Goal: Task Accomplishment & Management: Manage account settings

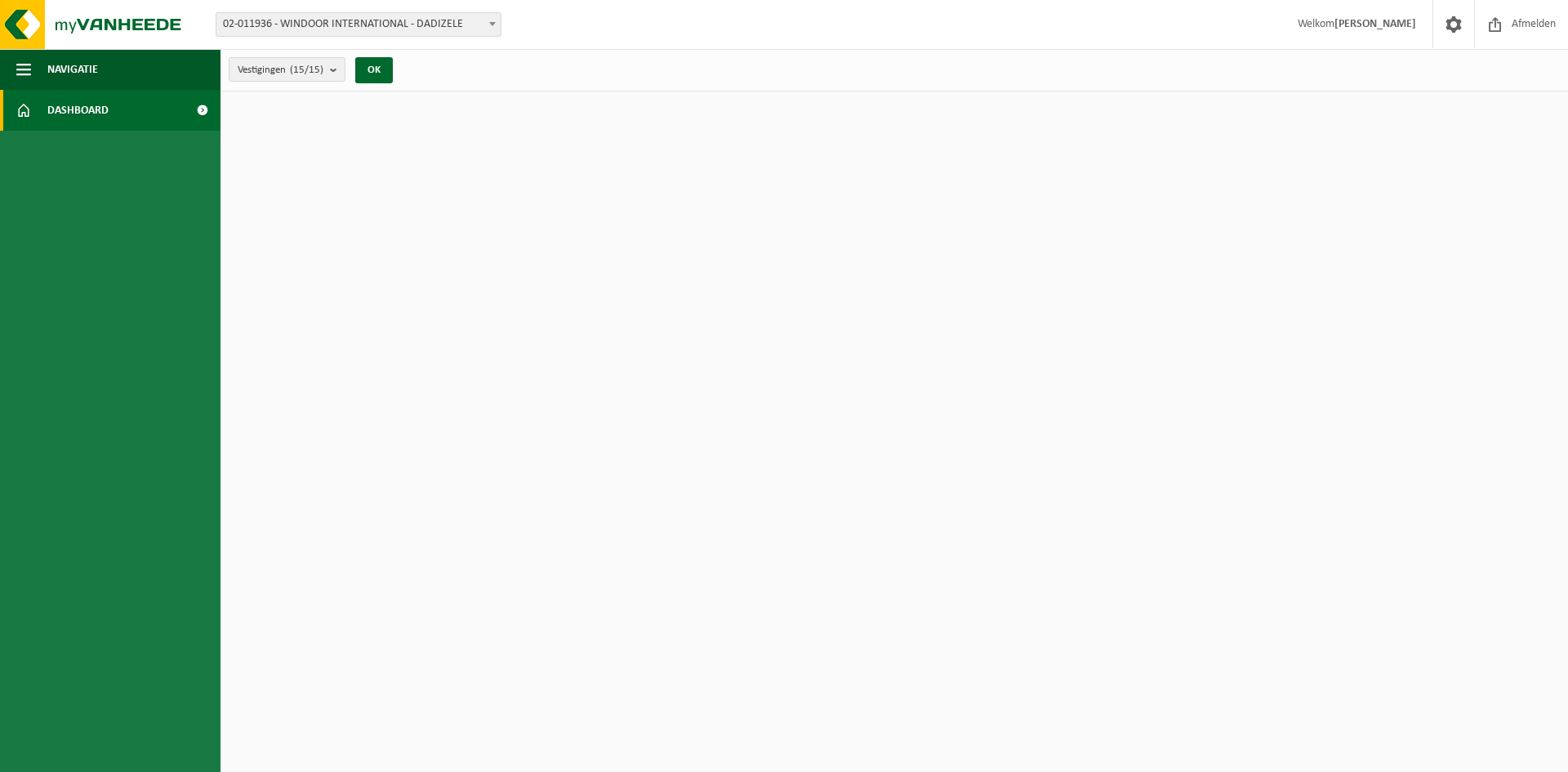
click at [139, 113] on link "Dashboard" at bounding box center [110, 110] width 221 height 41
click at [369, 64] on button "OK" at bounding box center [374, 69] width 37 height 26
click at [275, 24] on span "02-011936 - WINDOOR INTERNATIONAL - DADIZELE" at bounding box center [358, 25] width 284 height 23
click at [601, 374] on html "Vestiging: 02-011936 - WINDOOR INTERNATIONAL - DADIZELE 10-893405 - WINDOOR - W…" at bounding box center [784, 386] width 1568 height 772
drag, startPoint x: 402, startPoint y: 176, endPoint x: 381, endPoint y: 200, distance: 31.9
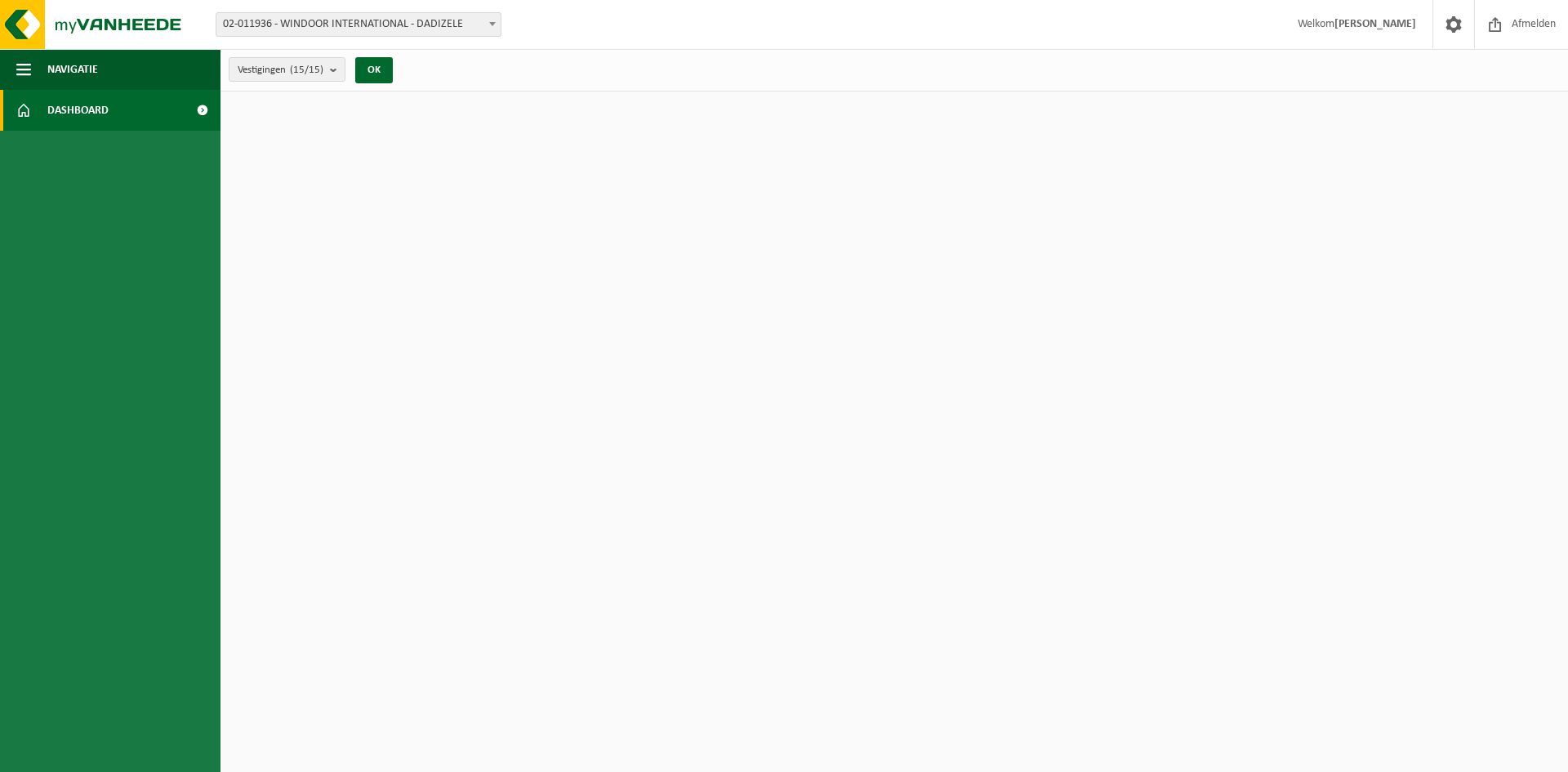
click at [381, 200] on html "Vestiging: 02-011936 - WINDOOR INTERNATIONAL - DADIZELE 10-893405 - WINDOOR - W…" at bounding box center [784, 386] width 1568 height 772
click at [378, 63] on button "OK" at bounding box center [374, 69] width 37 height 26
click at [313, 27] on span "02-011936 - WINDOOR INTERNATIONAL - DADIZELE" at bounding box center [358, 25] width 284 height 23
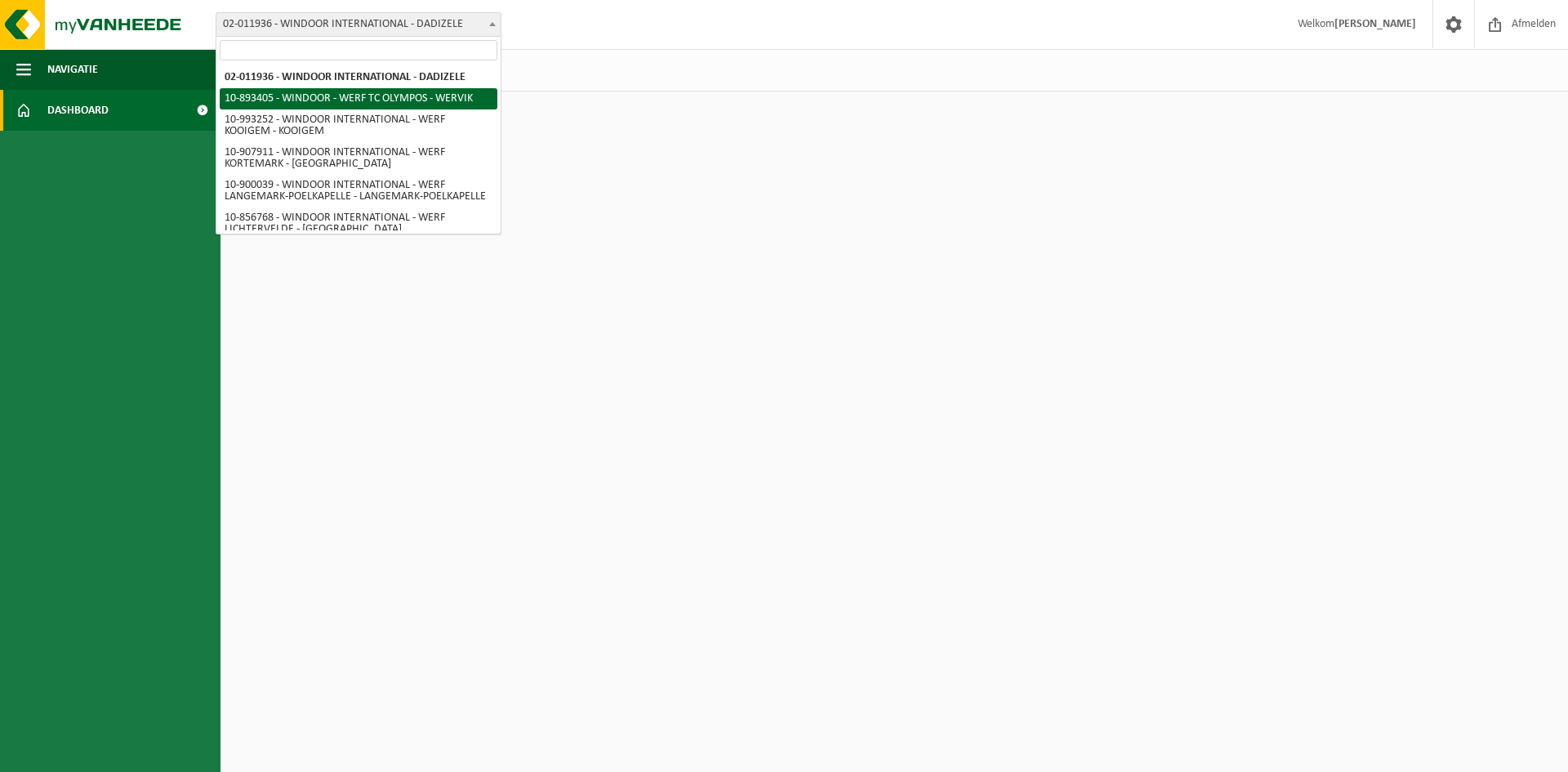
select select "115816"
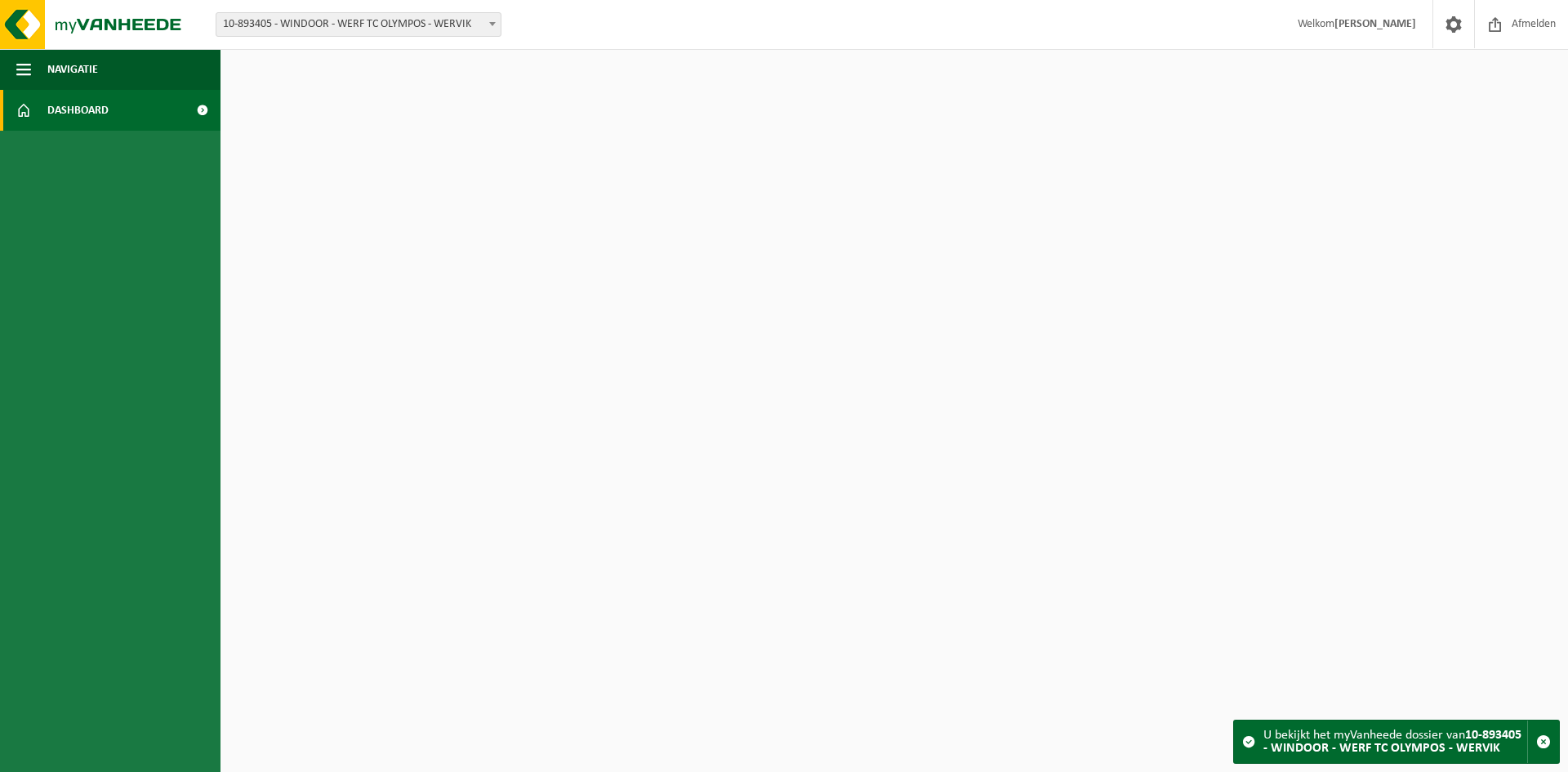
click at [321, 26] on span "10-893405 - WINDOOR - WERF TC OLYMPOS - WERVIK" at bounding box center [358, 25] width 284 height 23
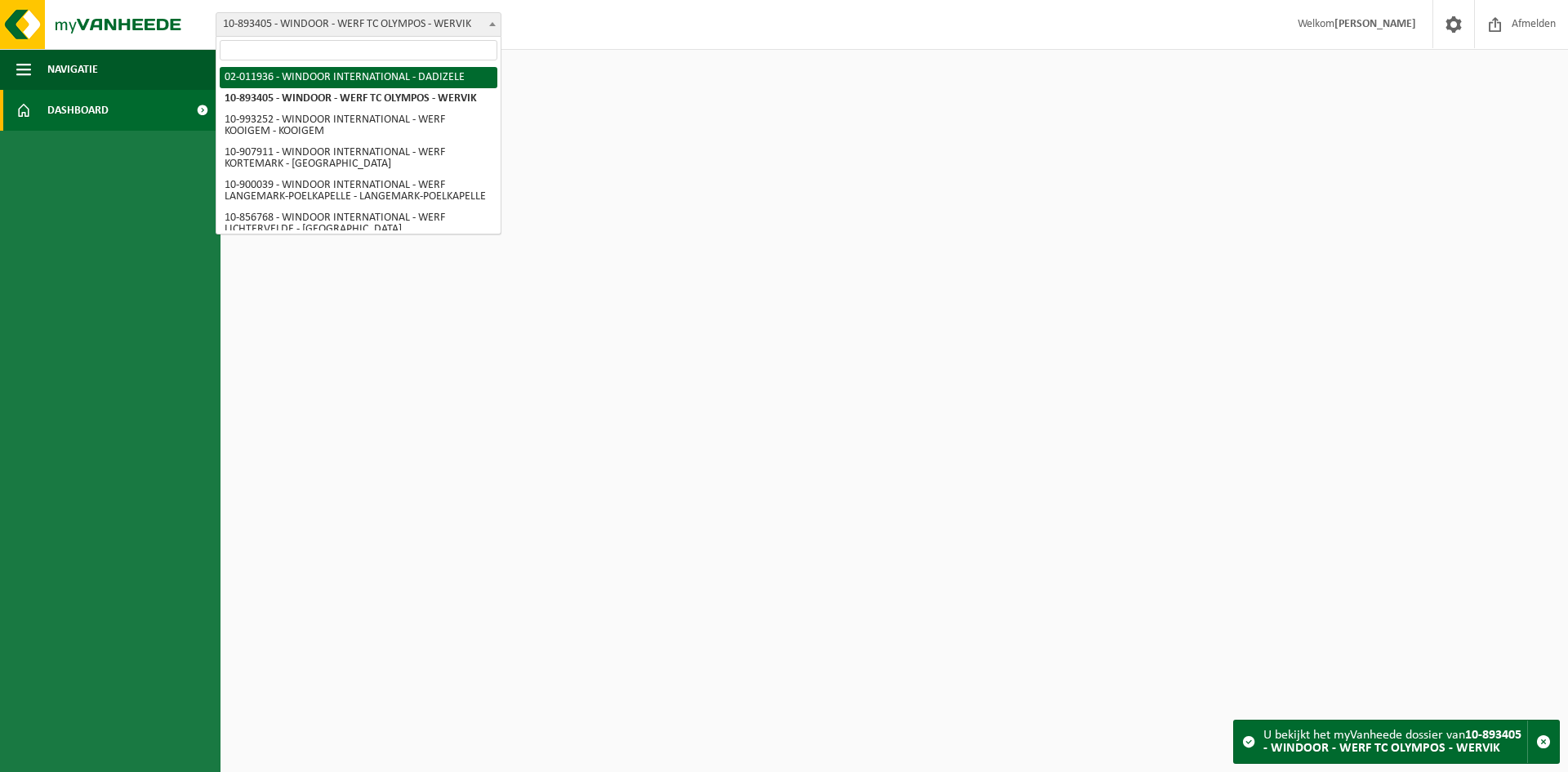
select select "18975"
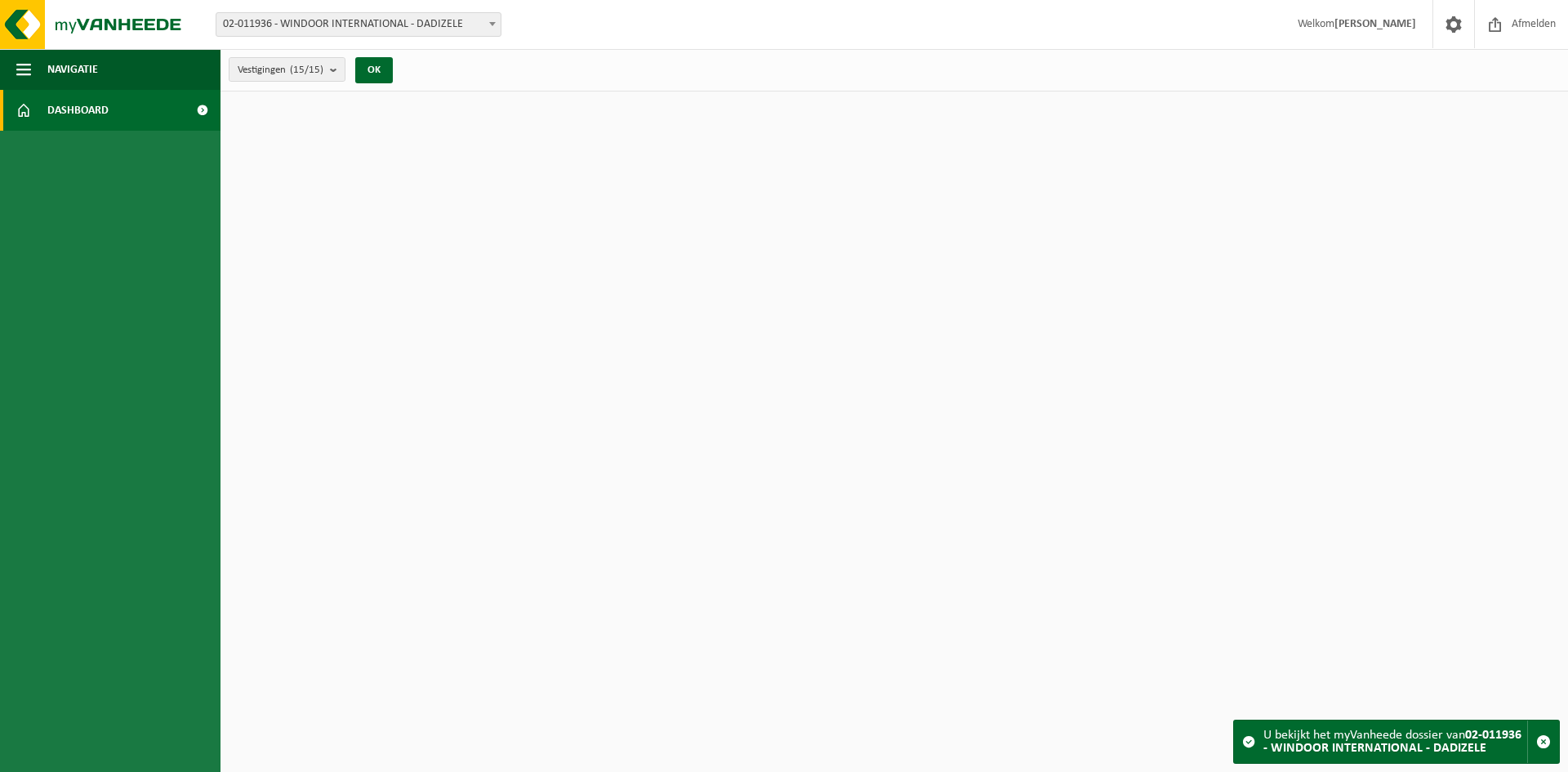
click at [1382, 740] on strong "02-011936 - WINDOOR INTERNATIONAL - DADIZELE" at bounding box center [1393, 741] width 258 height 26
click at [1542, 743] on span "button" at bounding box center [1543, 742] width 15 height 15
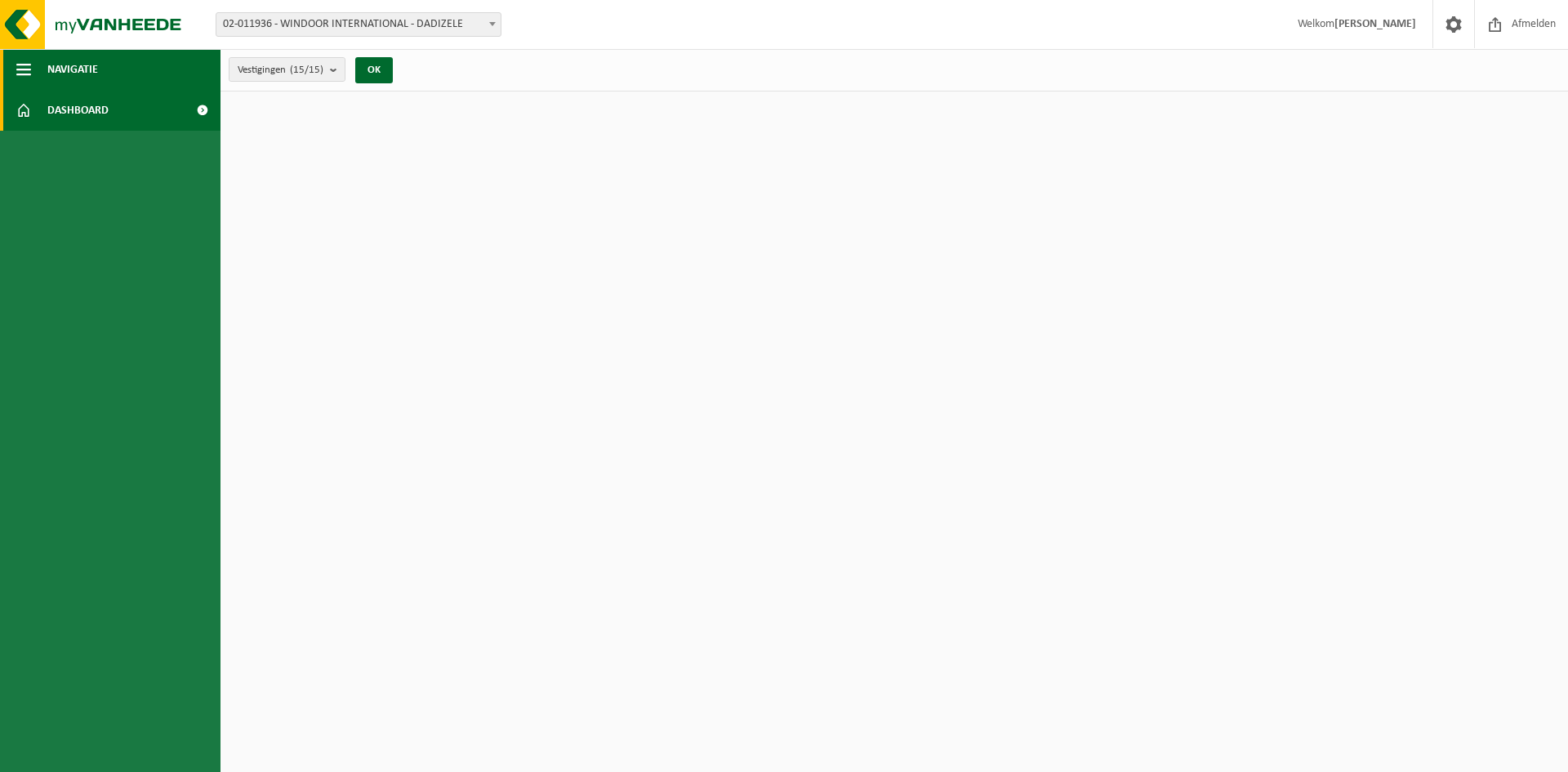
click at [68, 70] on span "Navigatie" at bounding box center [72, 69] width 51 height 41
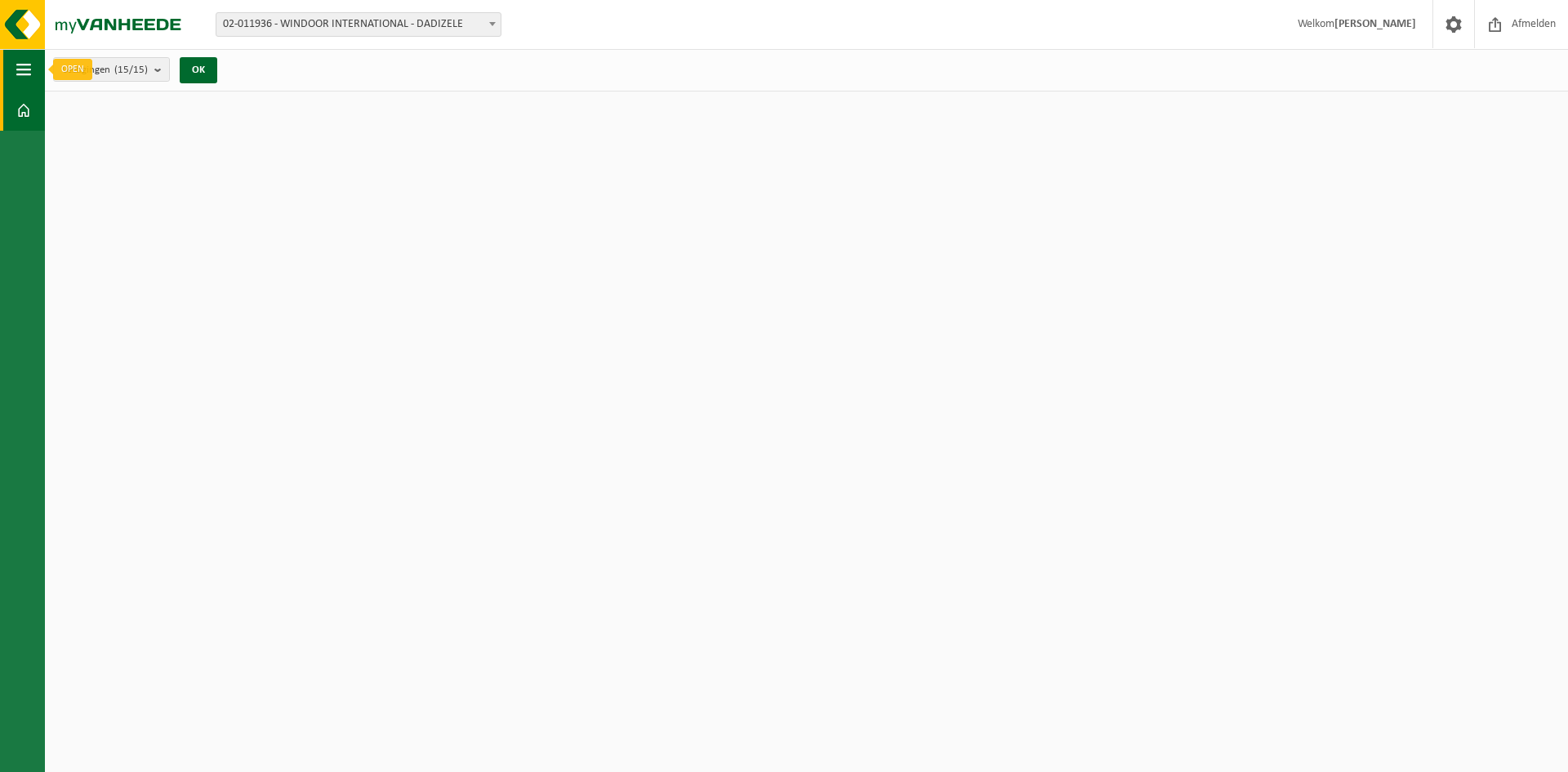
click at [23, 69] on span "button" at bounding box center [23, 69] width 15 height 41
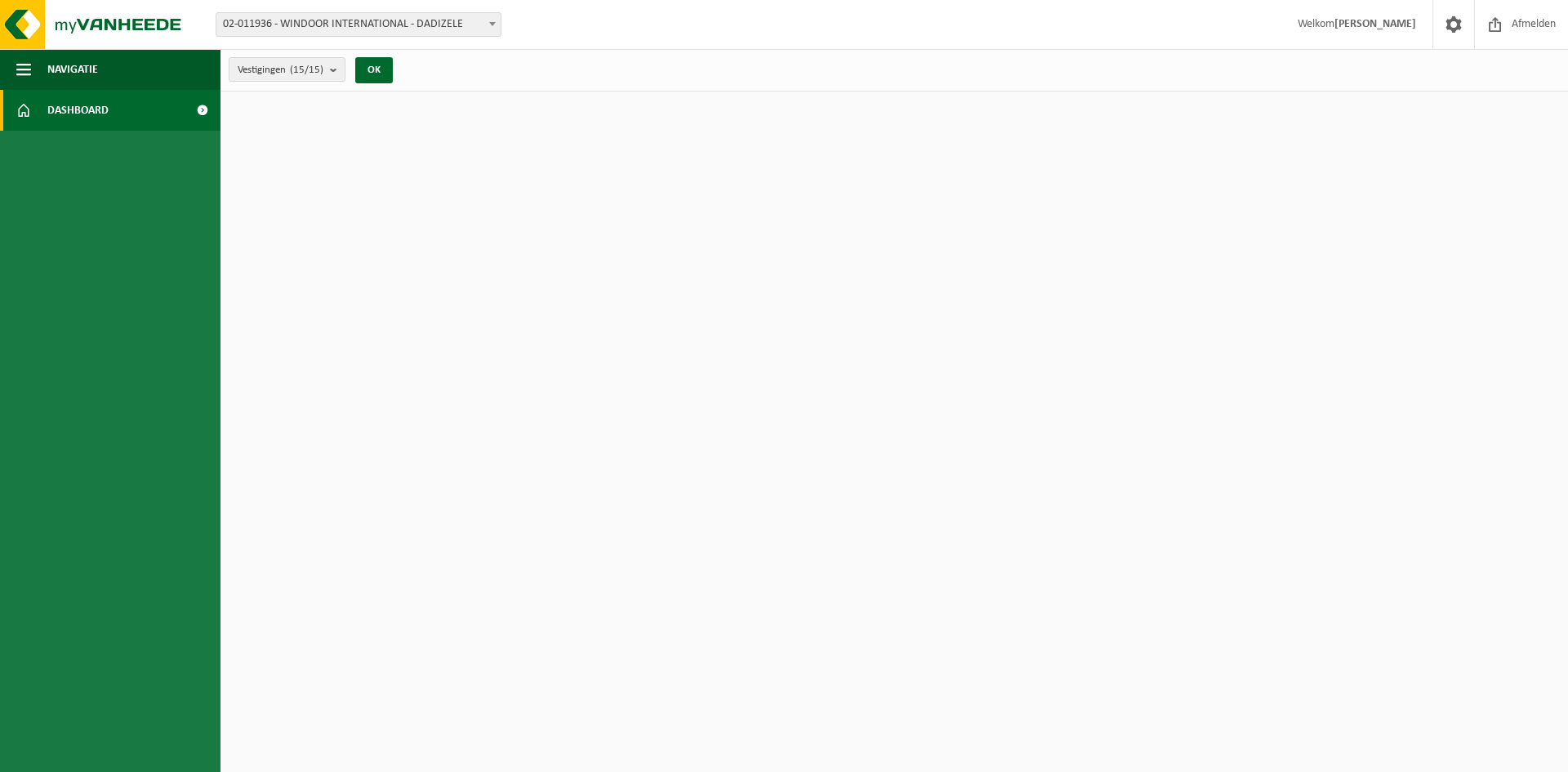
click at [20, 103] on span at bounding box center [23, 110] width 15 height 41
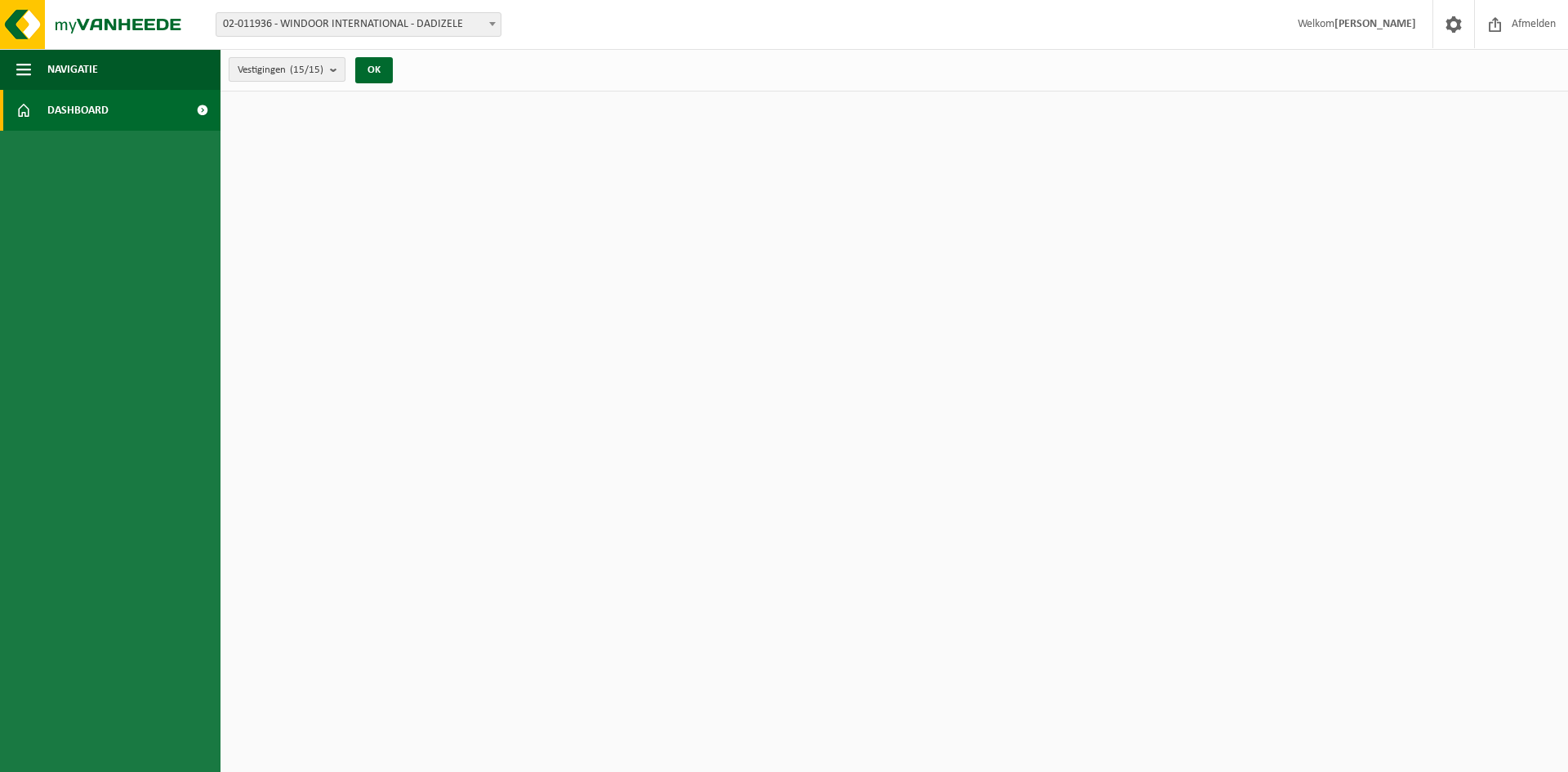
click at [338, 68] on b "submit" at bounding box center [337, 69] width 15 height 23
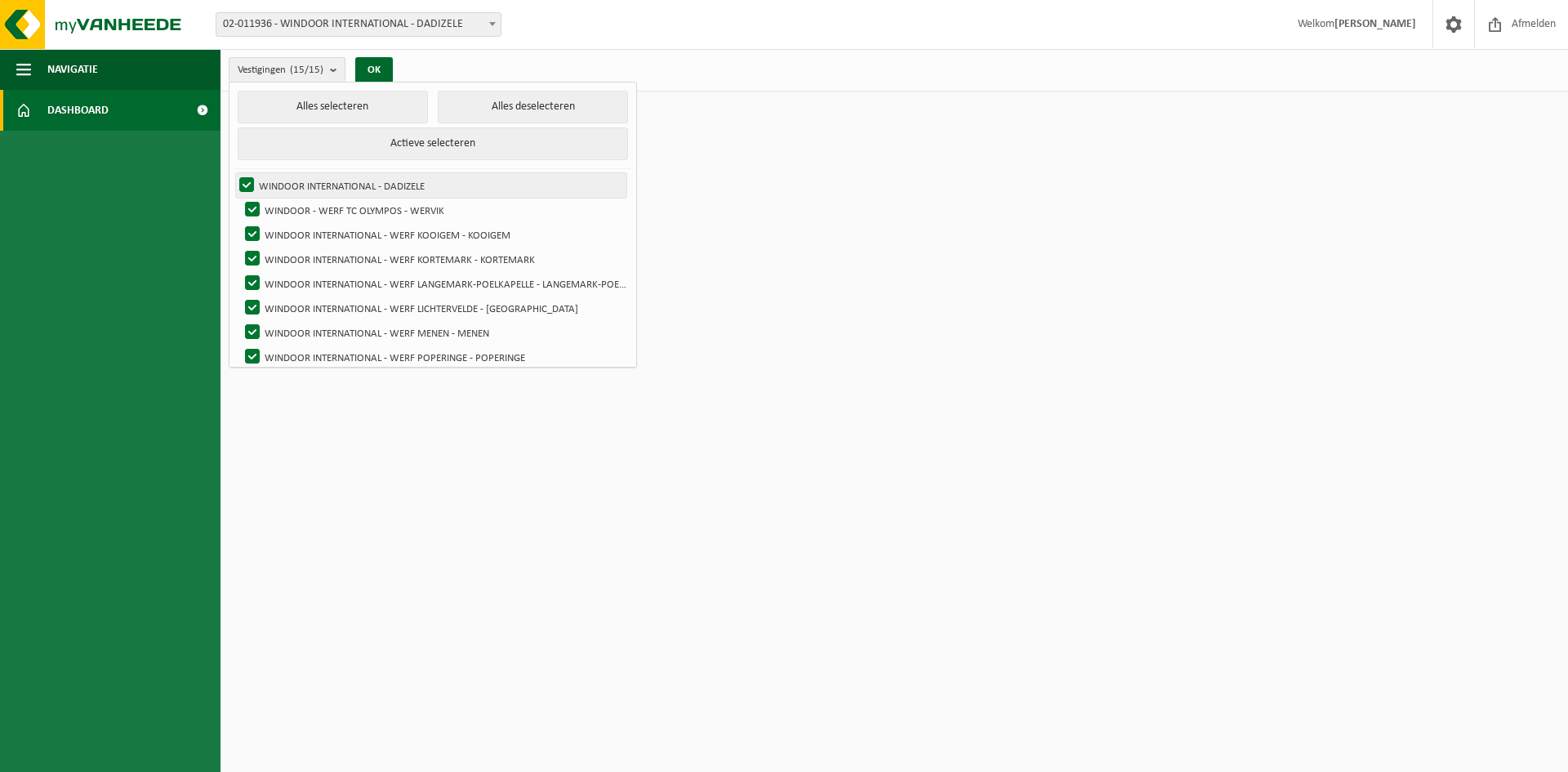
click at [362, 180] on label "WINDOOR INTERNATIONAL - DADIZELE" at bounding box center [431, 185] width 390 height 25
click at [233, 173] on input "WINDOOR INTERNATIONAL - DADIZELE" at bounding box center [232, 173] width 1 height 1
click at [362, 180] on label "WINDOOR INTERNATIONAL - DADIZELE" at bounding box center [431, 185] width 390 height 25
click at [233, 173] on input "WINDOOR INTERNATIONAL - DADIZELE" at bounding box center [232, 173] width 1 height 1
checkbox input "true"
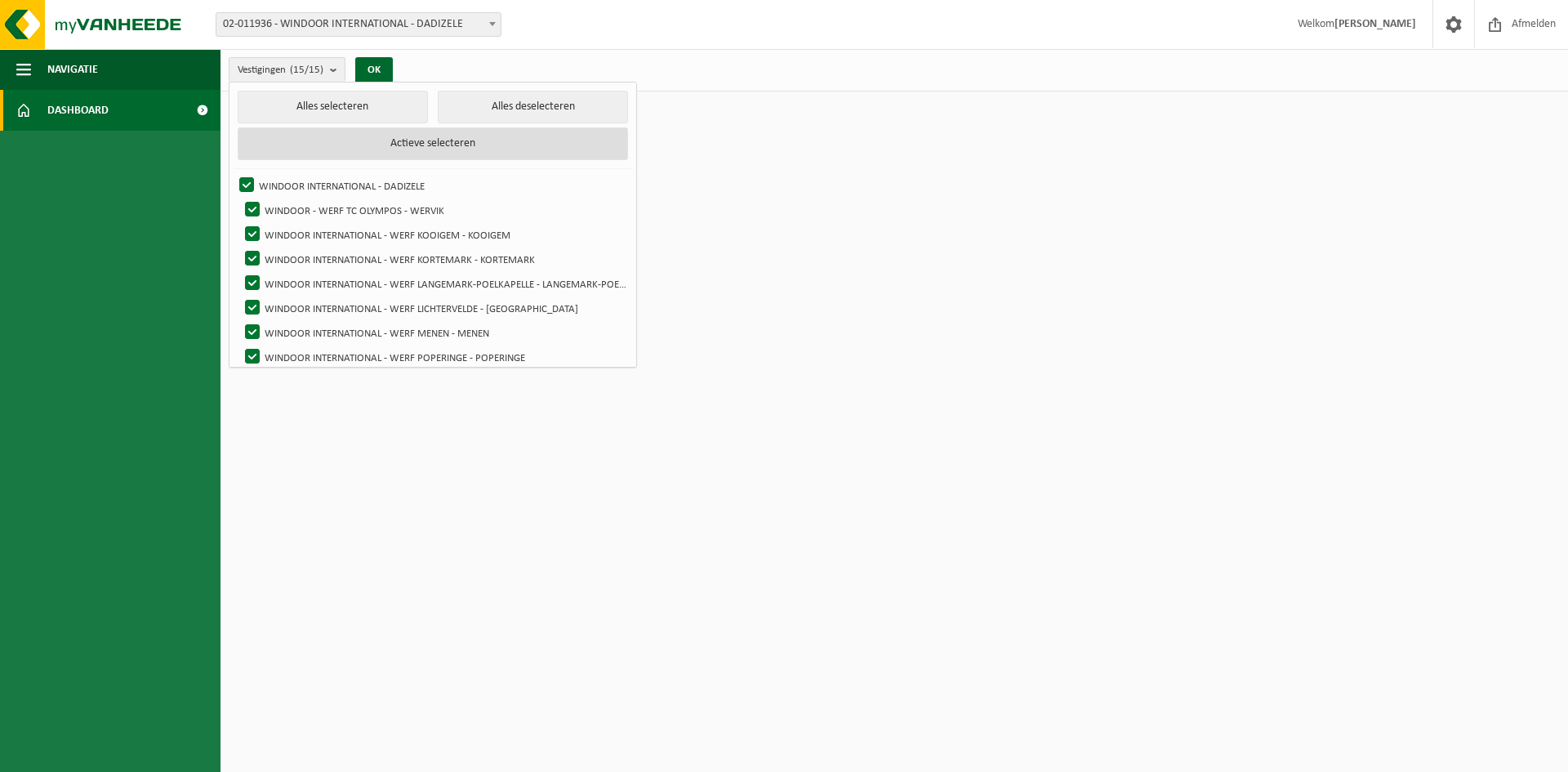
click at [432, 138] on button "Actieve selecteren" at bounding box center [433, 143] width 390 height 33
click at [501, 145] on button "Actieve selecteren" at bounding box center [433, 143] width 390 height 33
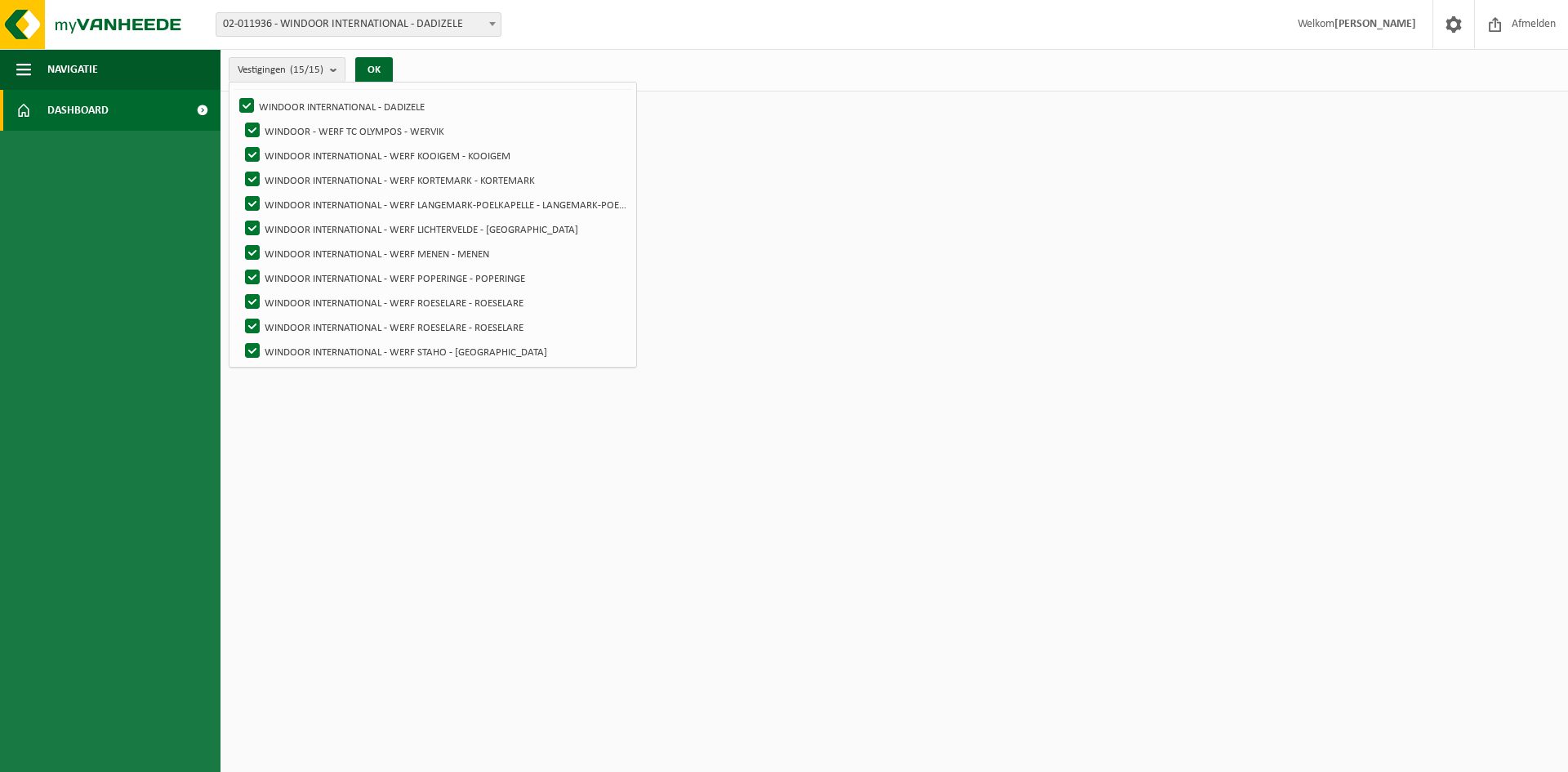
scroll to position [98, 0]
click at [785, 359] on html "Vestiging: 02-011936 - WINDOOR INTERNATIONAL - DADIZELE 10-893405 - WINDOOR - W…" at bounding box center [784, 386] width 1568 height 772
click at [800, 318] on html "Vestiging: 02-011936 - WINDOOR INTERNATIONAL - DADIZELE 10-893405 - WINDOOR - W…" at bounding box center [784, 386] width 1568 height 772
click at [393, 21] on span "02-011936 - WINDOOR INTERNATIONAL - DADIZELE" at bounding box center [358, 25] width 284 height 23
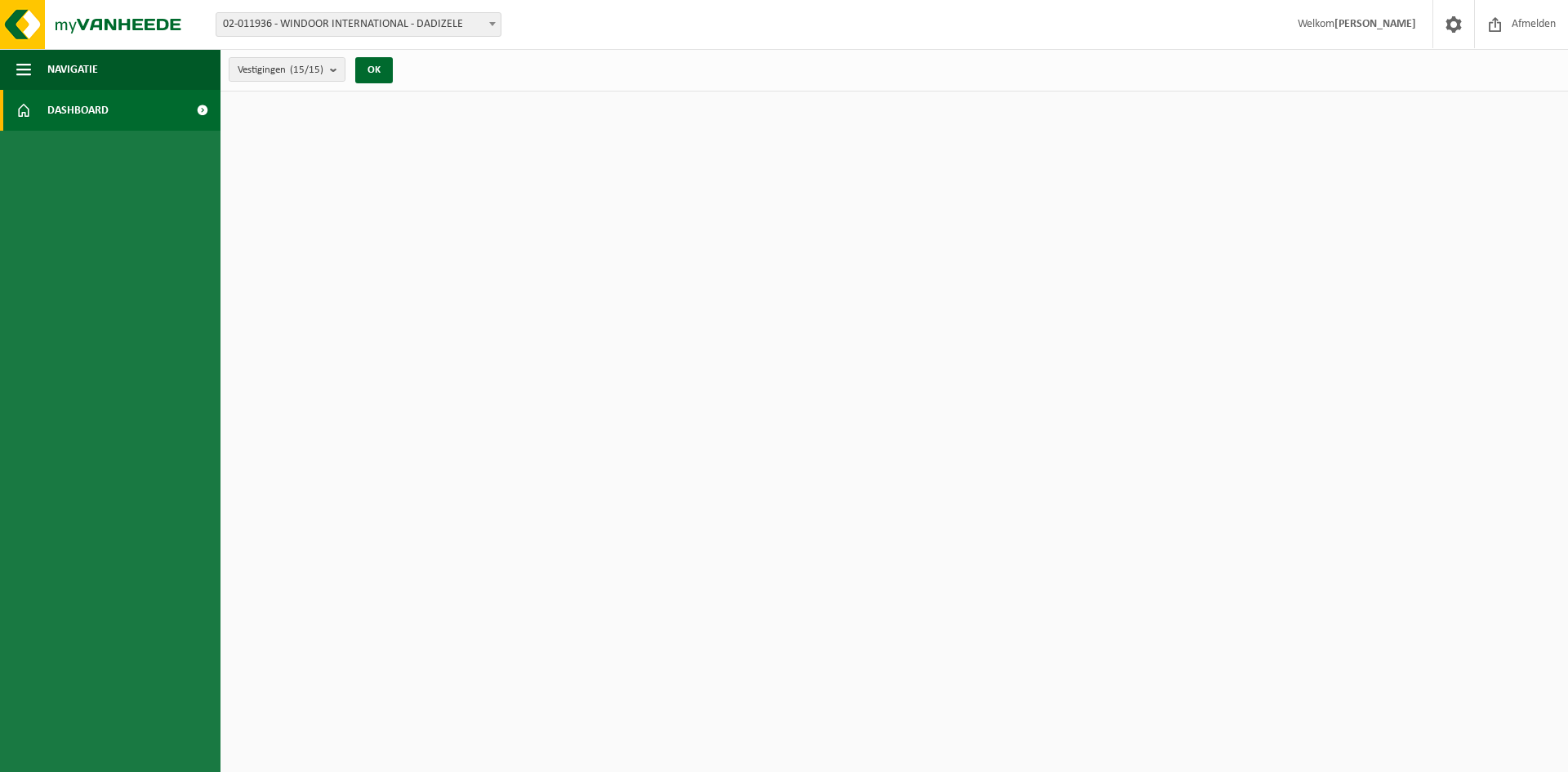
click at [150, 94] on link "Dashboard" at bounding box center [110, 110] width 221 height 41
click at [89, 65] on span "Navigatie" at bounding box center [72, 69] width 51 height 41
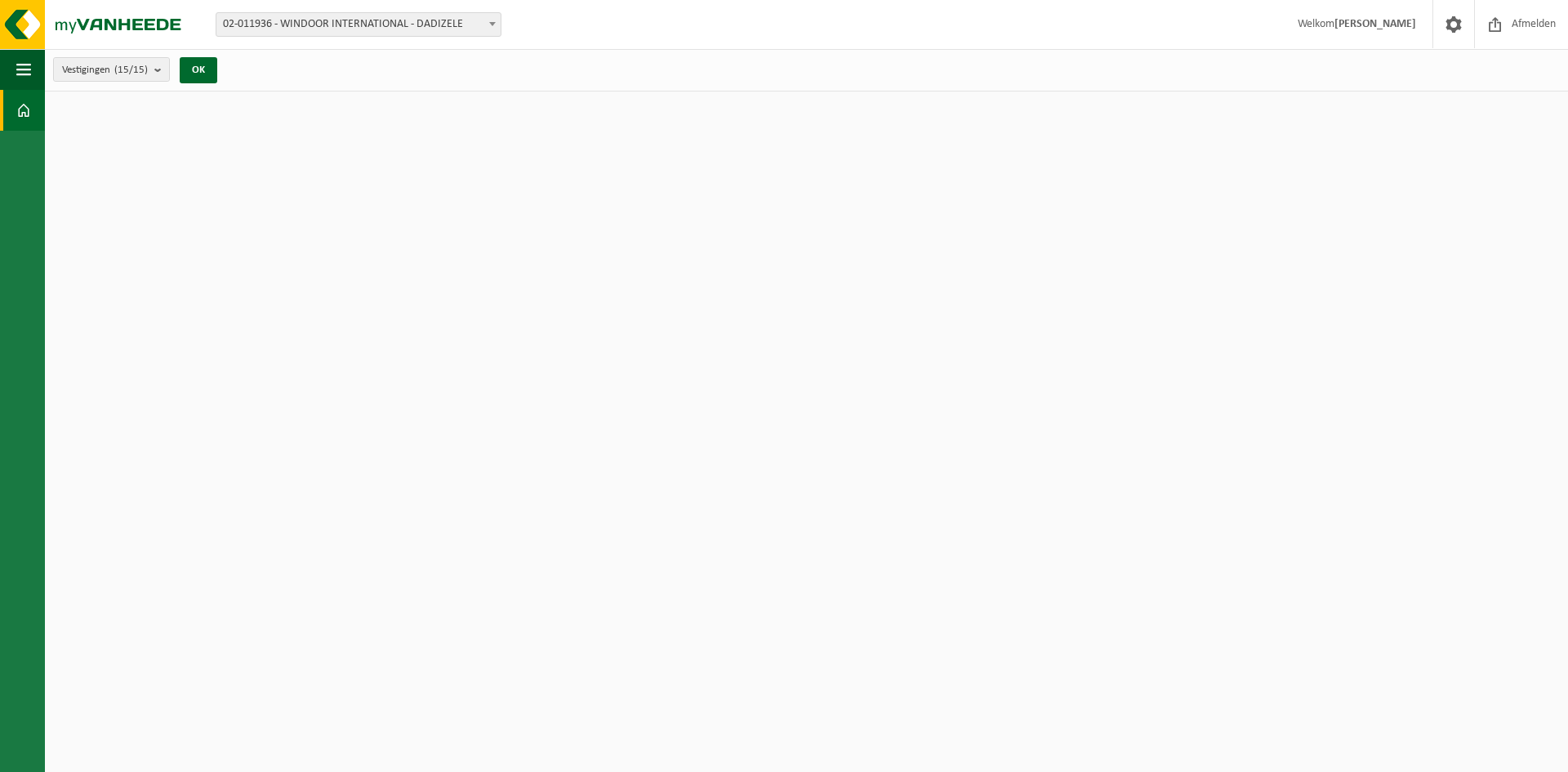
click at [1030, 202] on html "Vestiging: 02-011936 - WINDOOR INTERNATIONAL - DADIZELE 10-893405 - WINDOOR - W…" at bounding box center [784, 386] width 1568 height 772
click at [206, 54] on div "Vestigingen (15/15) Alles selecteren Alles deselecteren Actieve selecteren WIND…" at bounding box center [140, 69] width 191 height 35
click at [203, 64] on button "OK" at bounding box center [199, 69] width 37 height 26
click at [1358, 27] on span "Welkom Jonas Cools" at bounding box center [1357, 24] width 151 height 48
click at [1448, 163] on html "Vestiging: 02-011936 - WINDOOR INTERNATIONAL - DADIZELE 10-893405 - WINDOOR - W…" at bounding box center [784, 386] width 1568 height 772
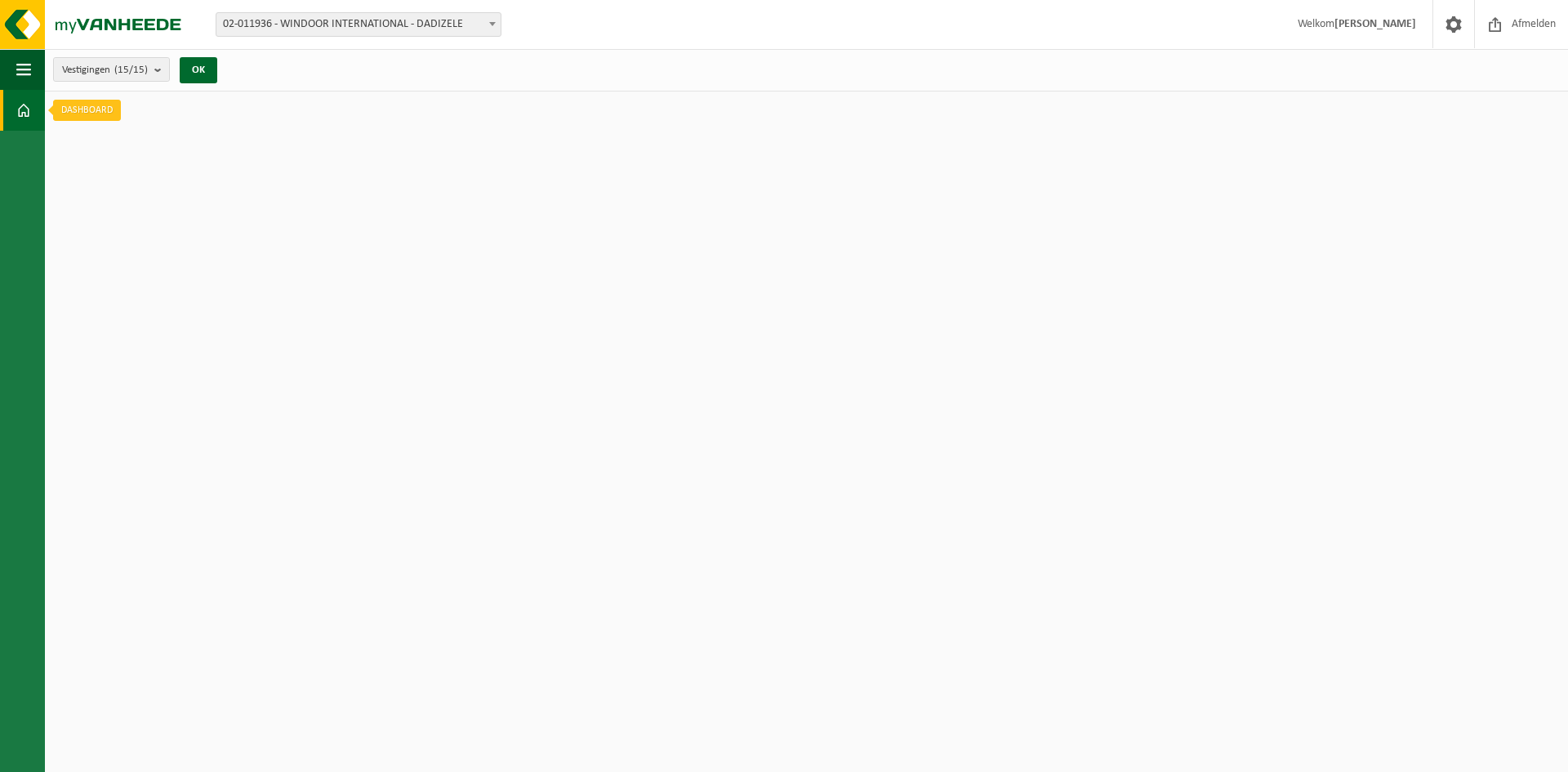
click at [27, 109] on span at bounding box center [23, 110] width 15 height 41
click at [24, 109] on span at bounding box center [23, 110] width 15 height 41
